Goal: Task Accomplishment & Management: Complete application form

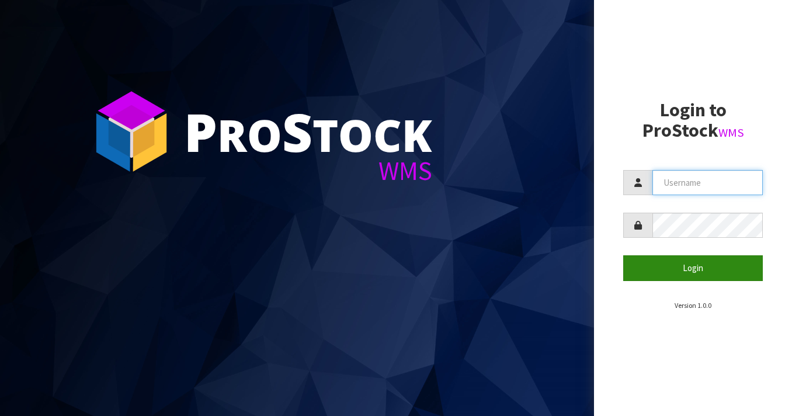
type input "[EMAIL_ADDRESS][DOMAIN_NAME]"
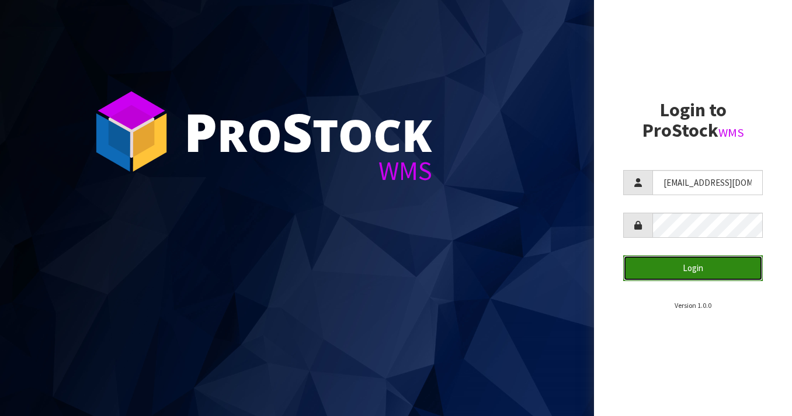
click at [684, 271] on button "Login" at bounding box center [694, 267] width 140 height 25
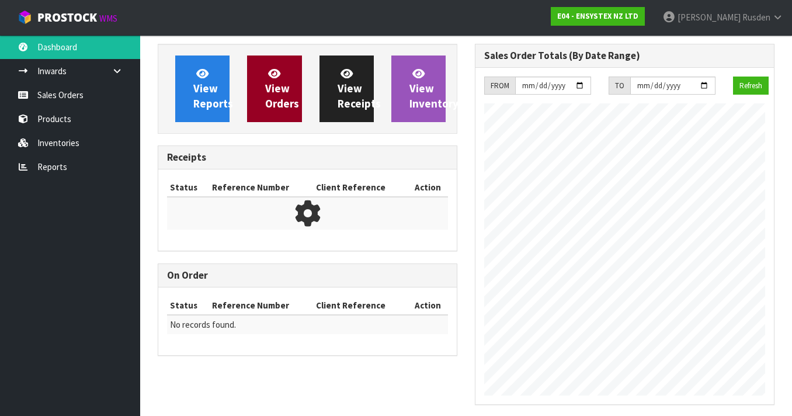
scroll to position [749, 317]
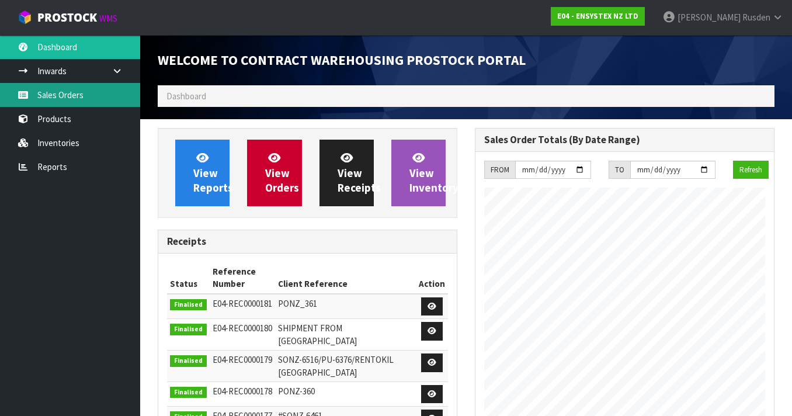
click at [68, 98] on link "Sales Orders" at bounding box center [70, 95] width 140 height 24
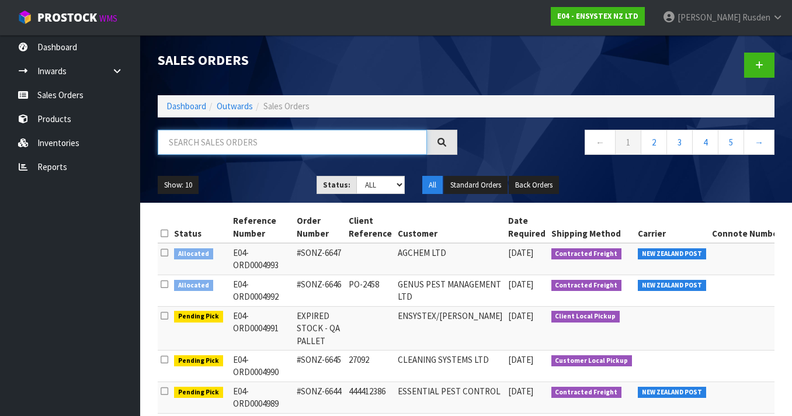
click at [271, 147] on input "text" at bounding box center [292, 142] width 269 height 25
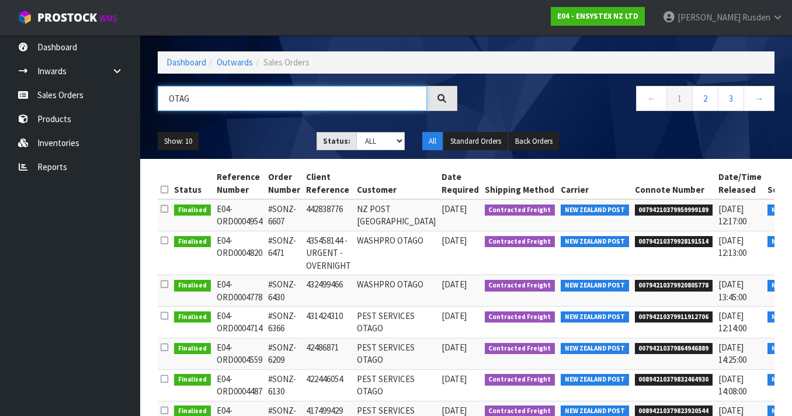
scroll to position [45, 0]
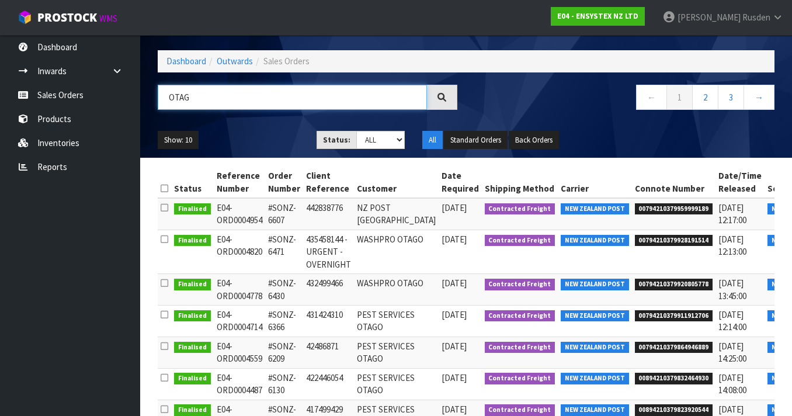
type input "OTAG"
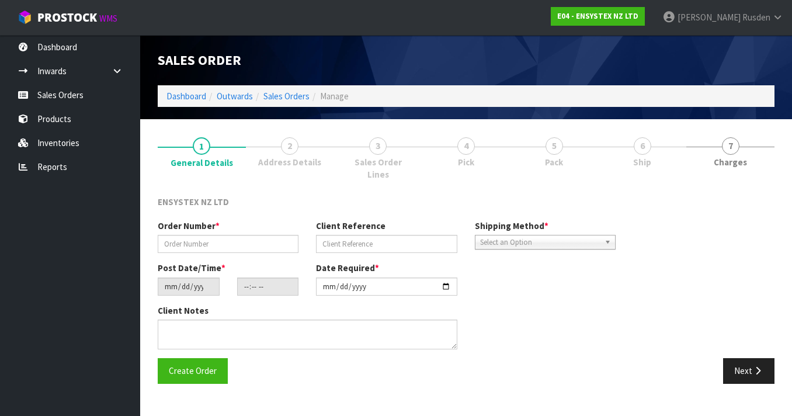
type input "#SONZ-6607"
type input "442838776"
type input "[DATE]"
type input "12:15:11.000"
type input "[DATE]"
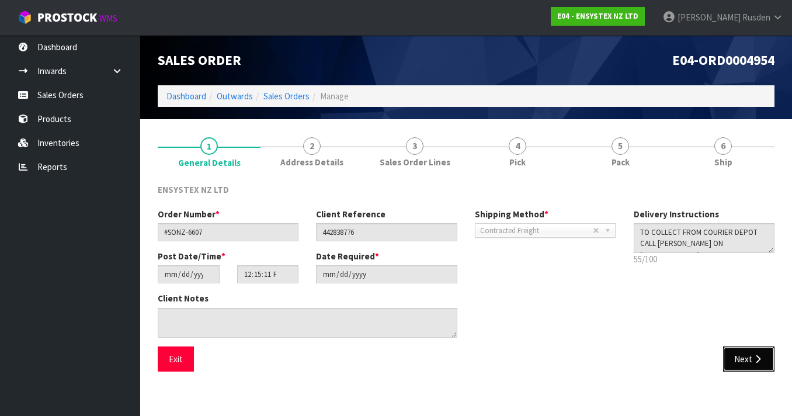
click at [739, 360] on button "Next" at bounding box center [749, 359] width 51 height 25
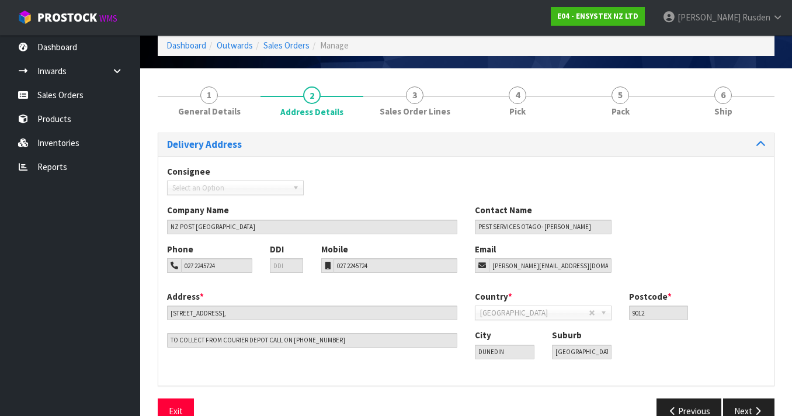
scroll to position [76, 0]
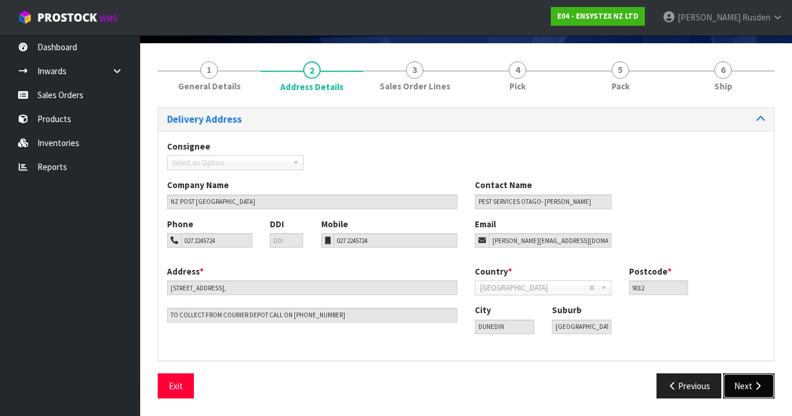
click at [745, 389] on button "Next" at bounding box center [749, 385] width 51 height 25
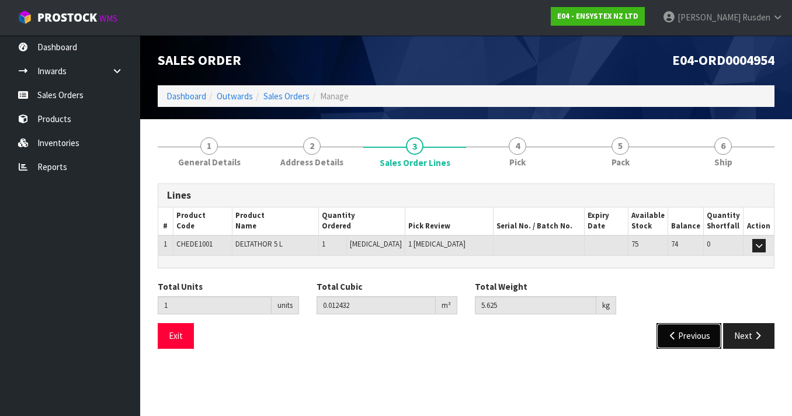
click at [686, 334] on button "Previous" at bounding box center [689, 335] width 65 height 25
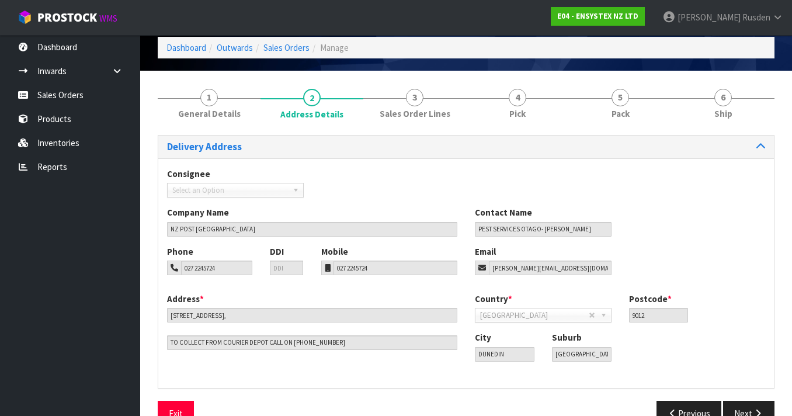
scroll to position [76, 0]
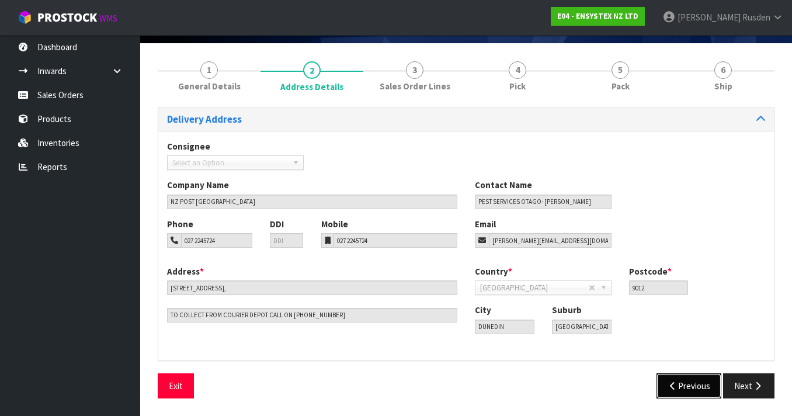
click at [684, 386] on button "Previous" at bounding box center [689, 385] width 65 height 25
